Goal: Check status

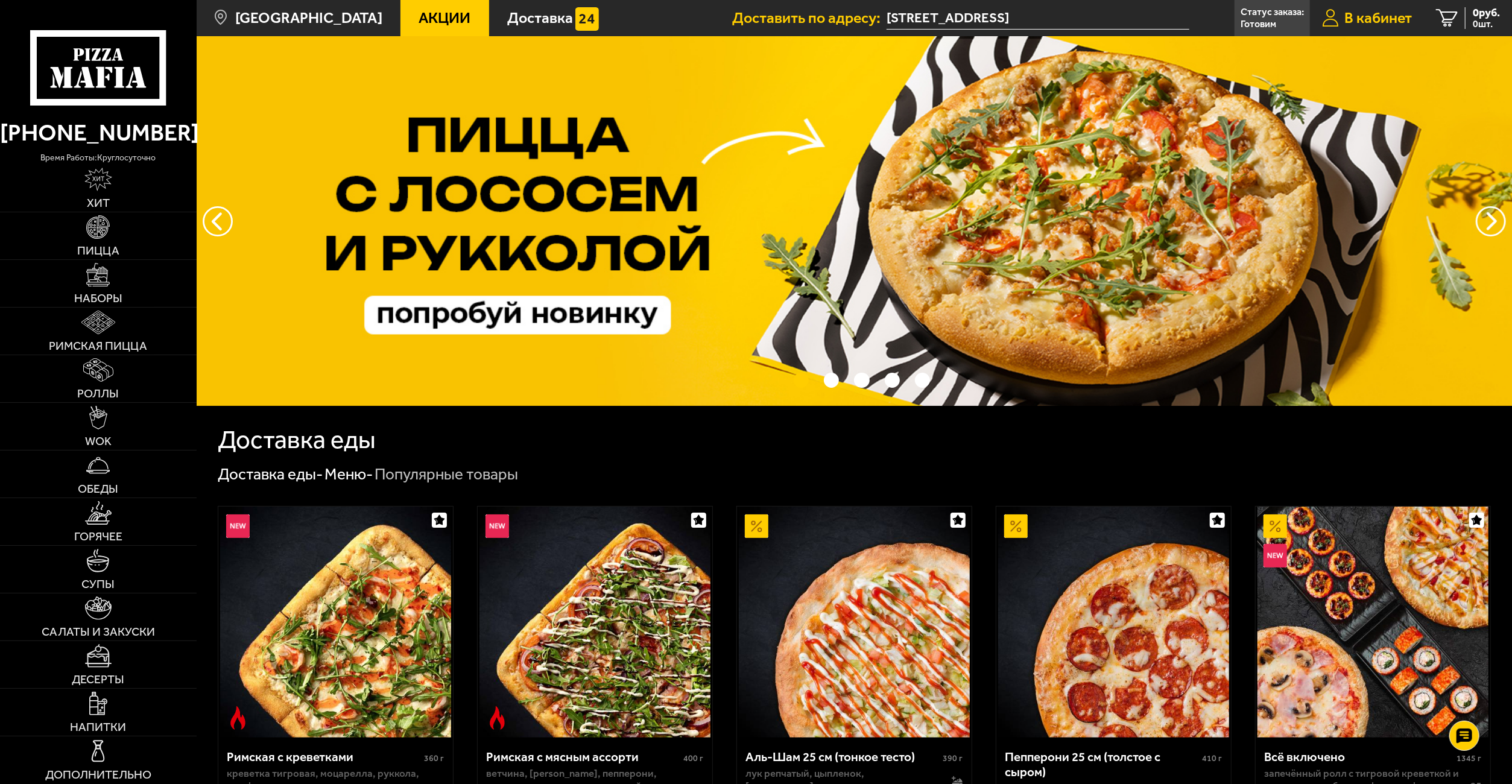
click at [1379, 11] on span "В кабинет" at bounding box center [1379, 18] width 67 height 15
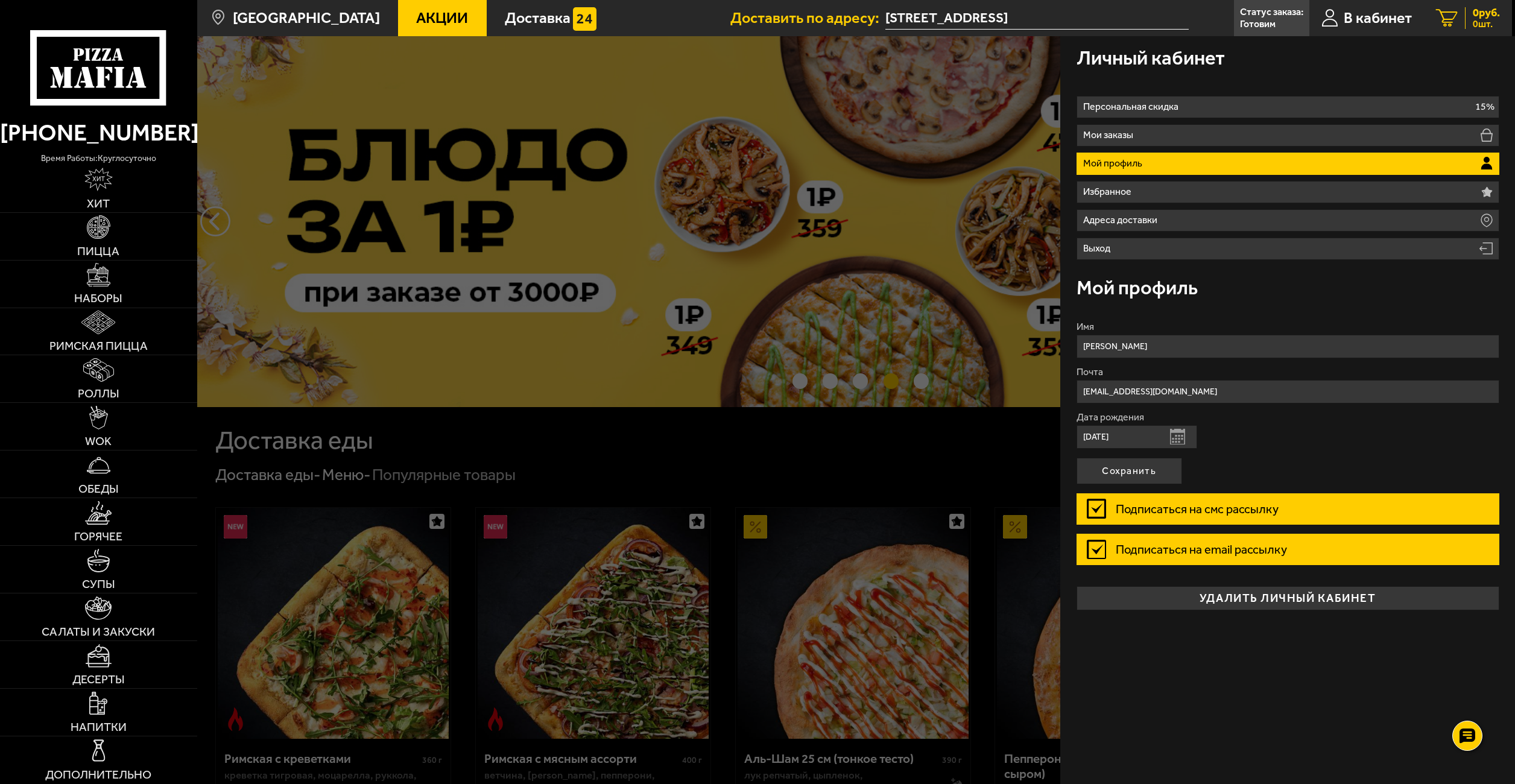
click at [1469, 17] on div "0 руб. 0 шт." at bounding box center [1482, 18] width 35 height 21
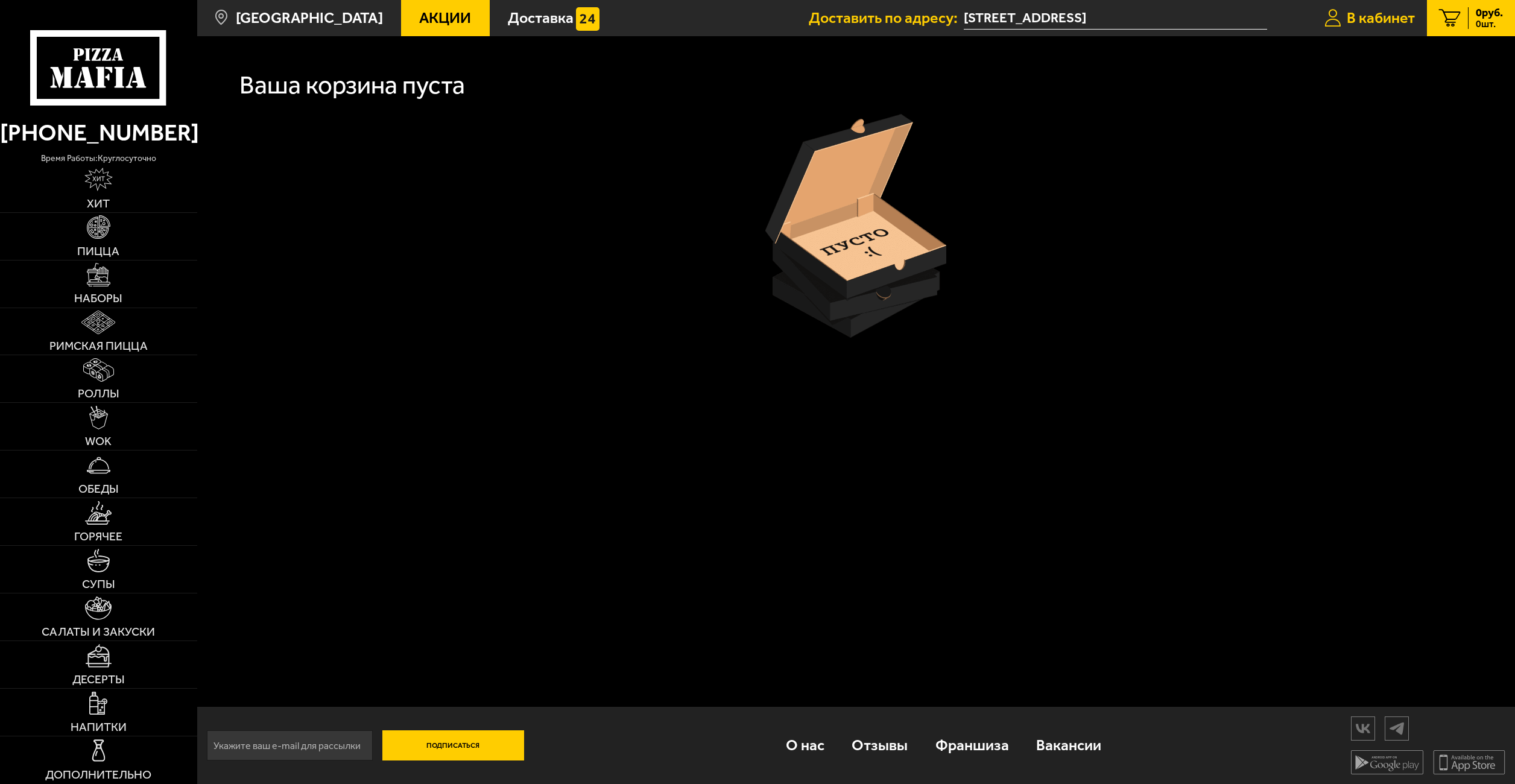
click at [1365, 23] on span "В кабинет" at bounding box center [1380, 18] width 68 height 15
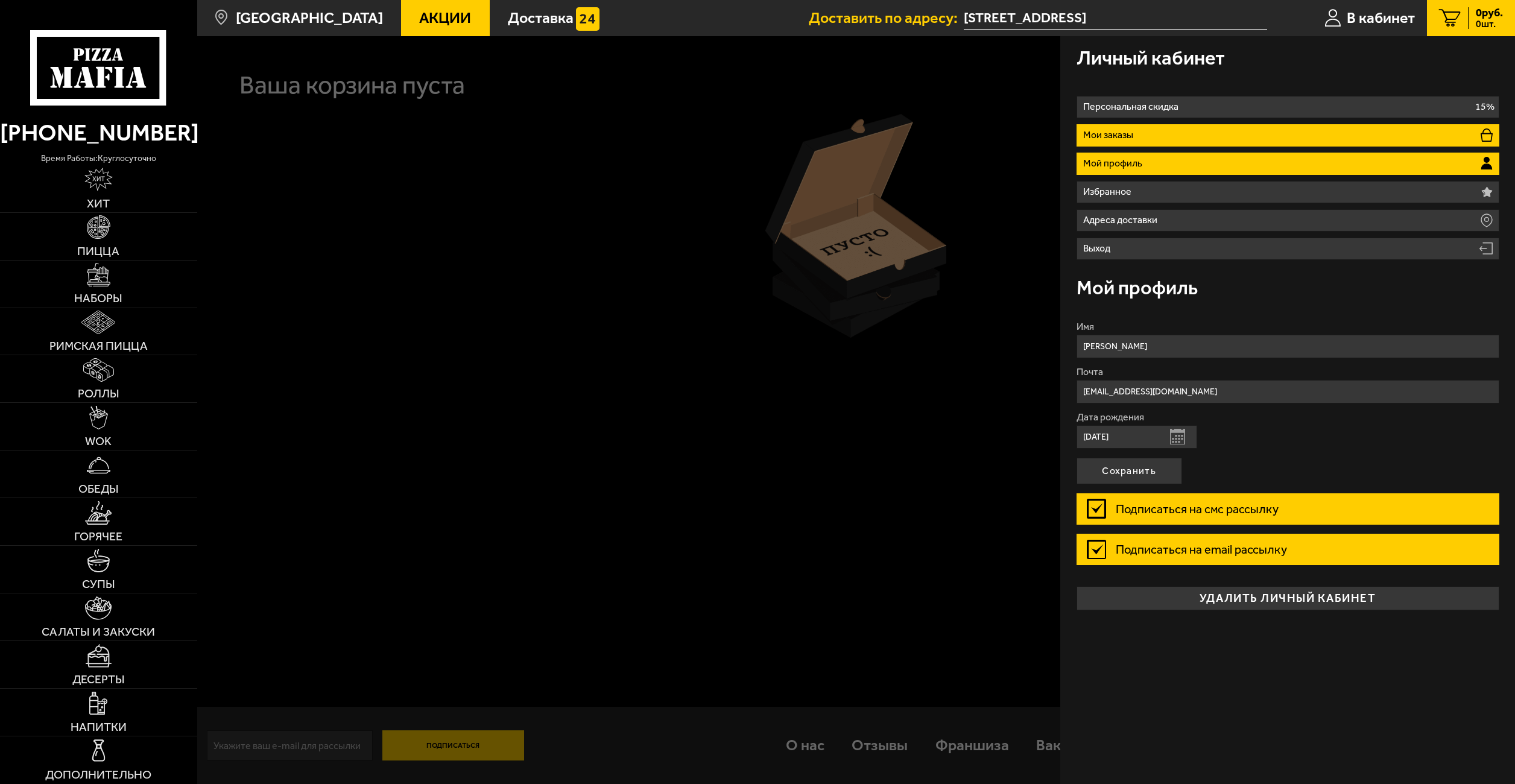
click at [1165, 136] on li "Мои заказы" at bounding box center [1287, 135] width 422 height 22
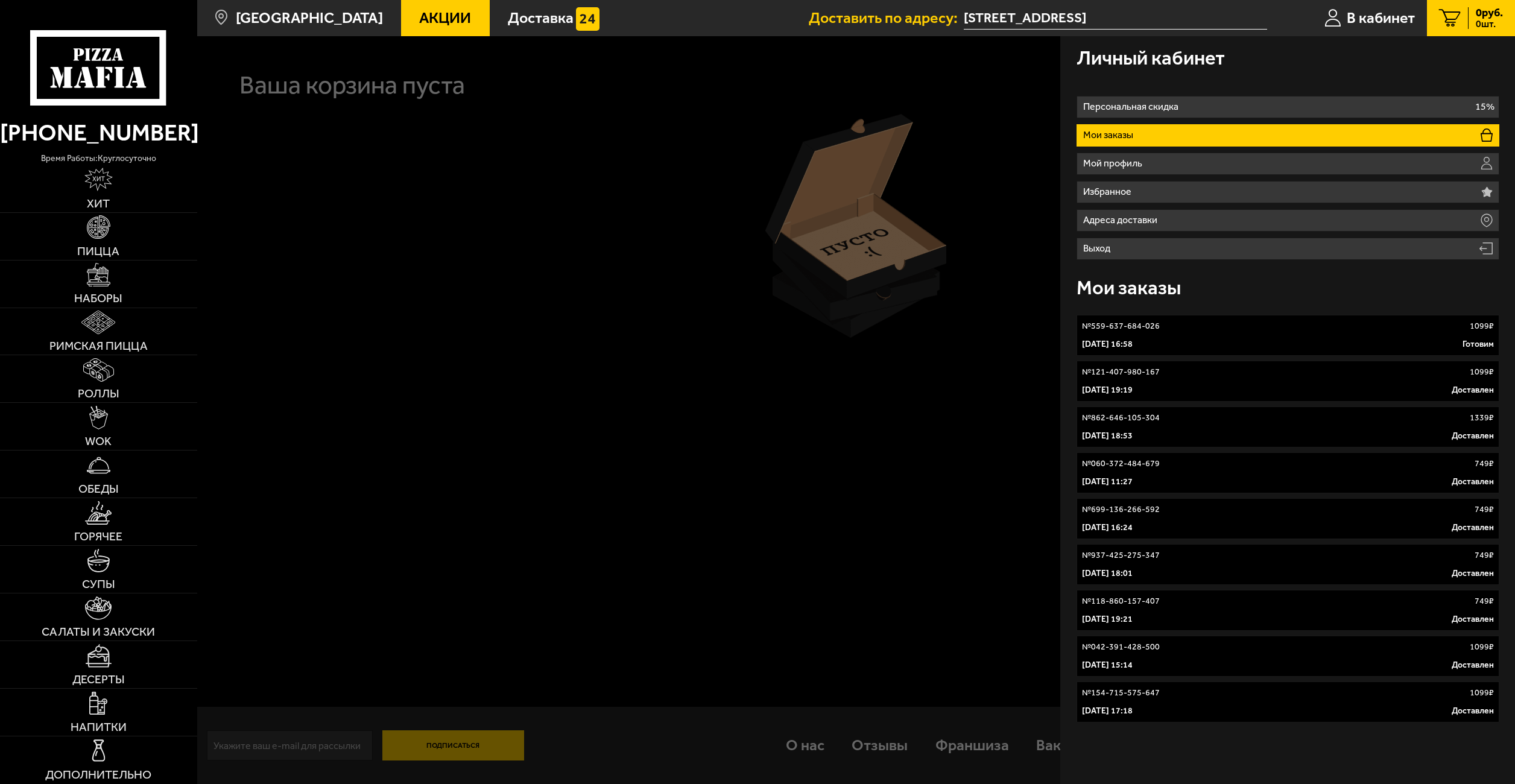
click at [1170, 331] on div "№ 559-637-684-026 1099 ₽" at bounding box center [1288, 325] width 412 height 12
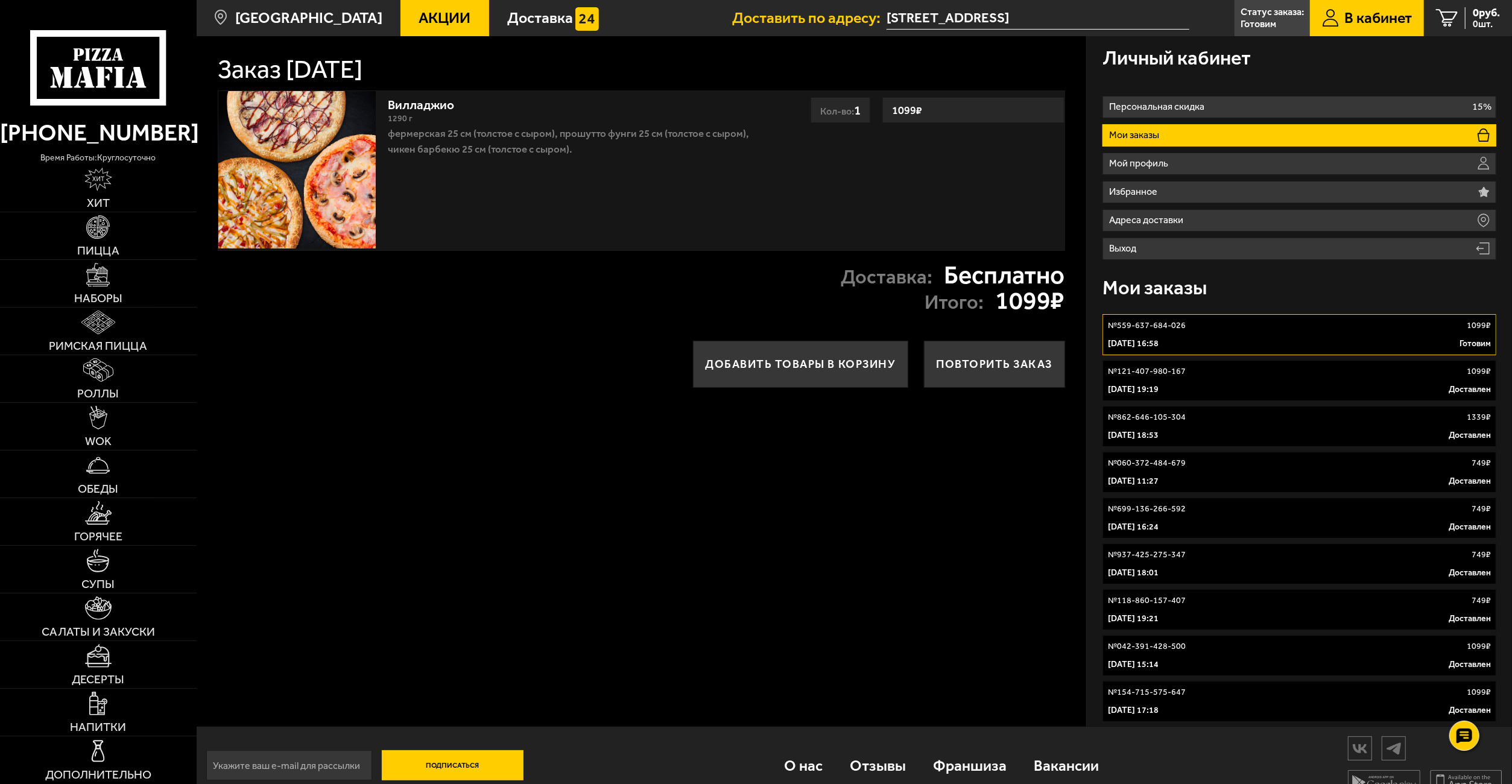
click at [1452, 332] on link "№ 559-637-684-026 1099 ₽ [DATE] 16:58 Готовим" at bounding box center [1299, 335] width 394 height 41
